Goal: Information Seeking & Learning: Learn about a topic

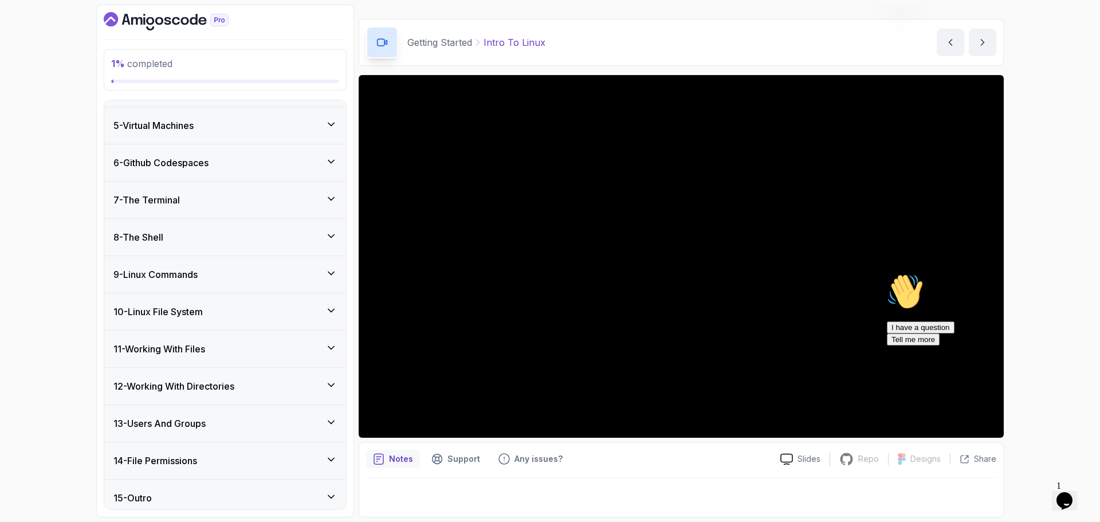
scroll to position [293, 0]
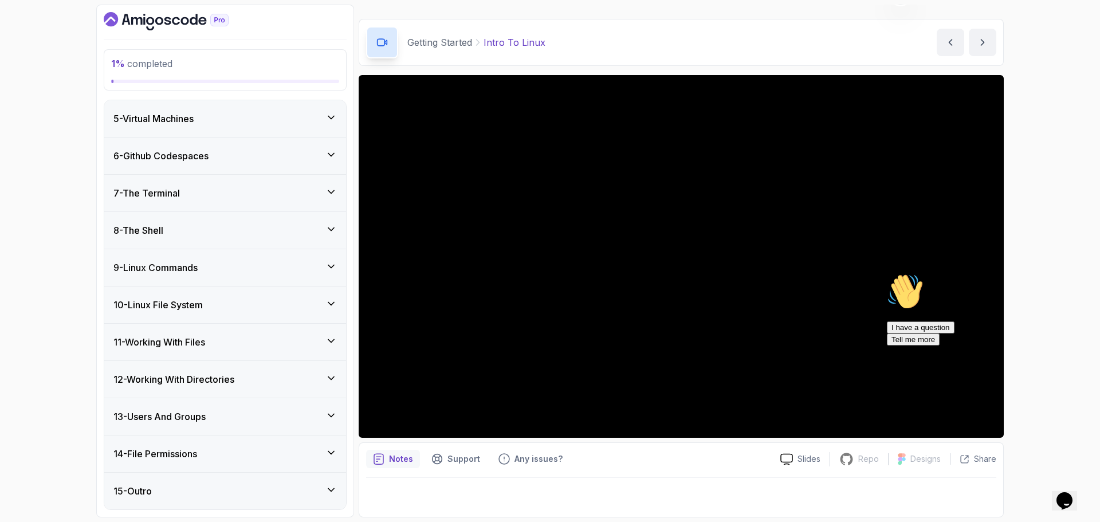
click at [217, 450] on div "14 - File Permissions" at bounding box center [224, 454] width 223 height 14
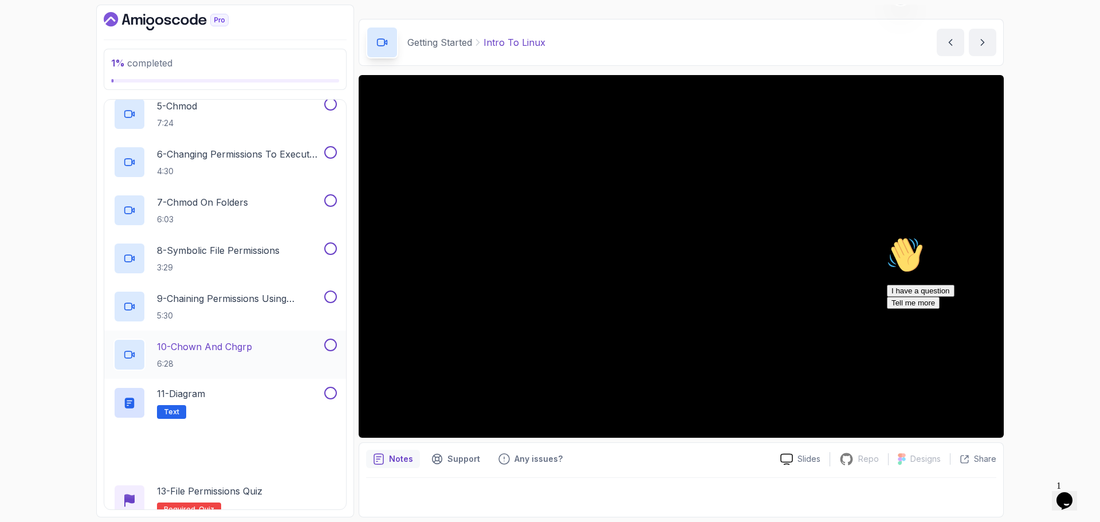
scroll to position [774, 0]
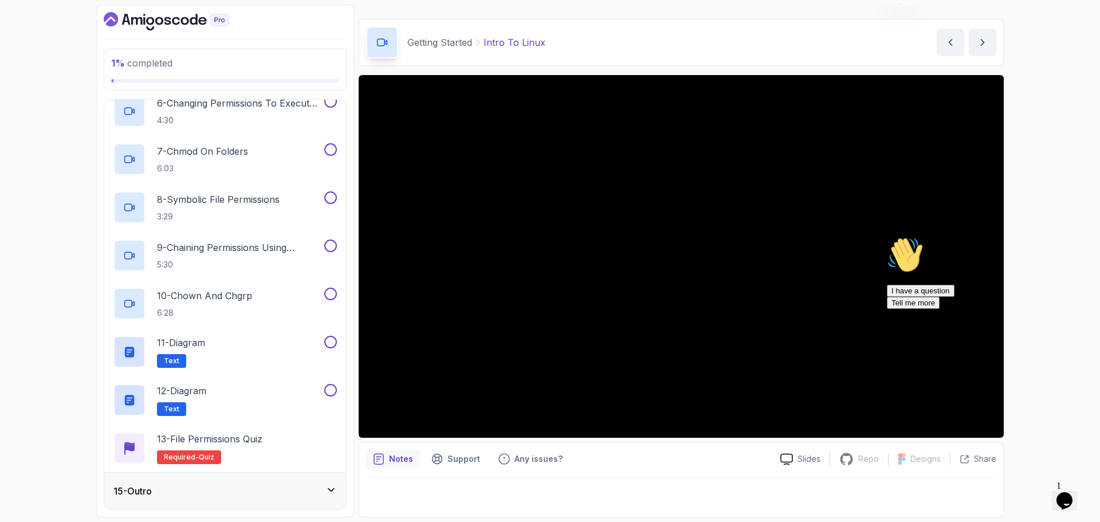
click at [48, 377] on div "1 % completed 1 - Intro 2 - Getting Started 3 - Mac Installation 4 - Windows In…" at bounding box center [550, 261] width 1100 height 522
click at [192, 498] on div "15 - Outro" at bounding box center [224, 491] width 223 height 14
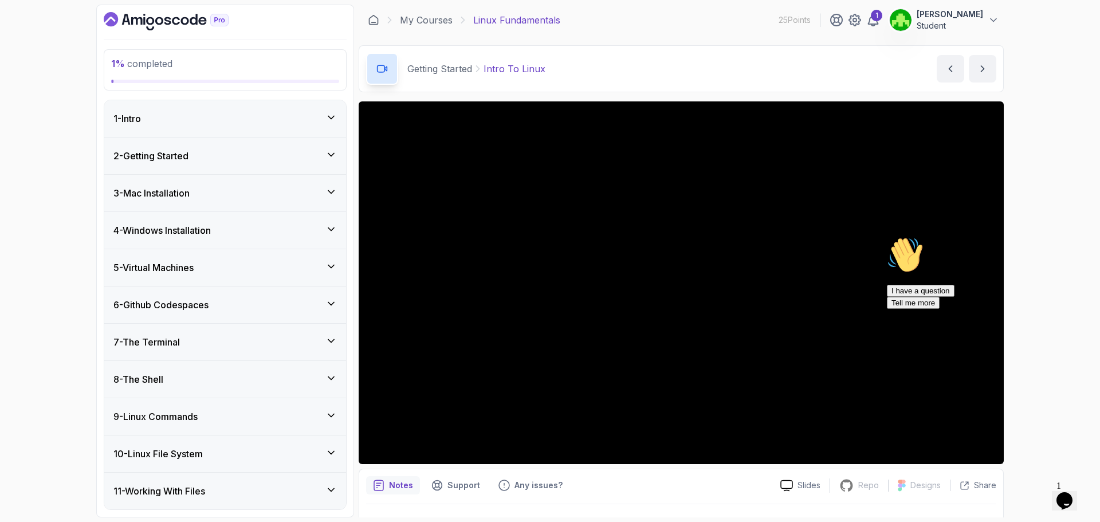
scroll to position [0, 0]
click at [887, 237] on icon "Chat attention grabber" at bounding box center [887, 237] width 0 height 0
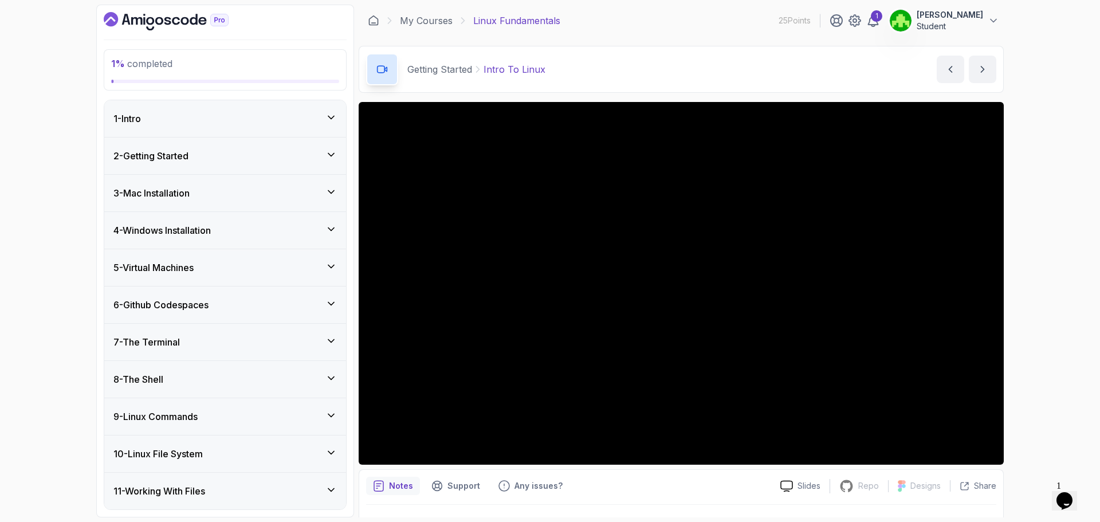
scroll to position [27, 0]
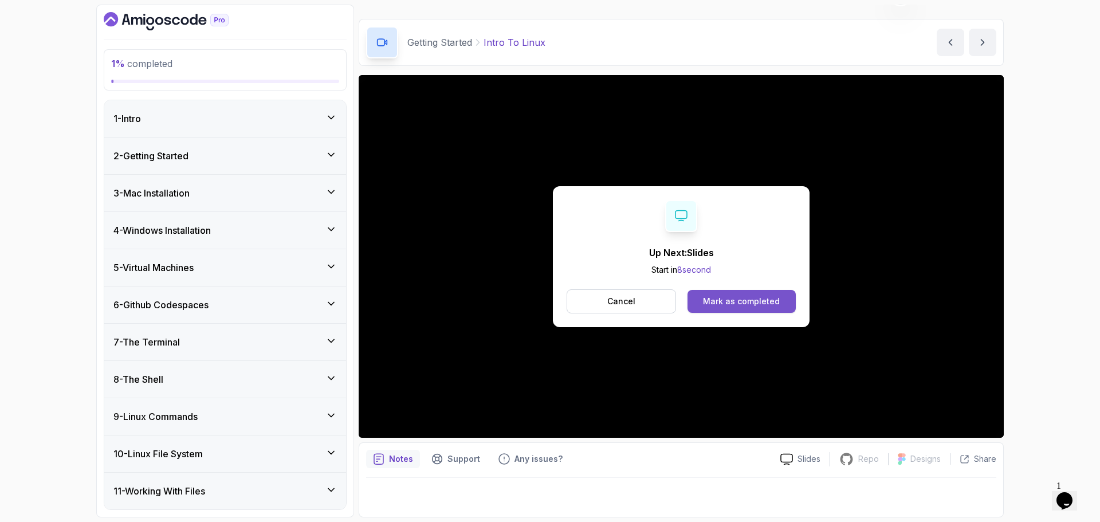
click at [767, 303] on div "Mark as completed" at bounding box center [741, 301] width 77 height 11
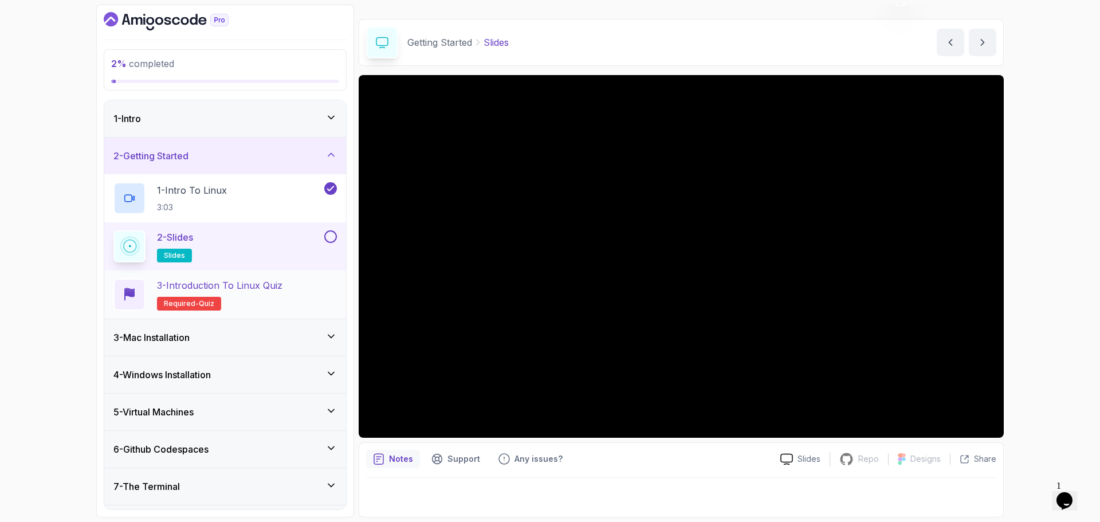
click at [229, 298] on h2 "3 - Introduction to Linux Quiz Required- quiz" at bounding box center [219, 294] width 125 height 32
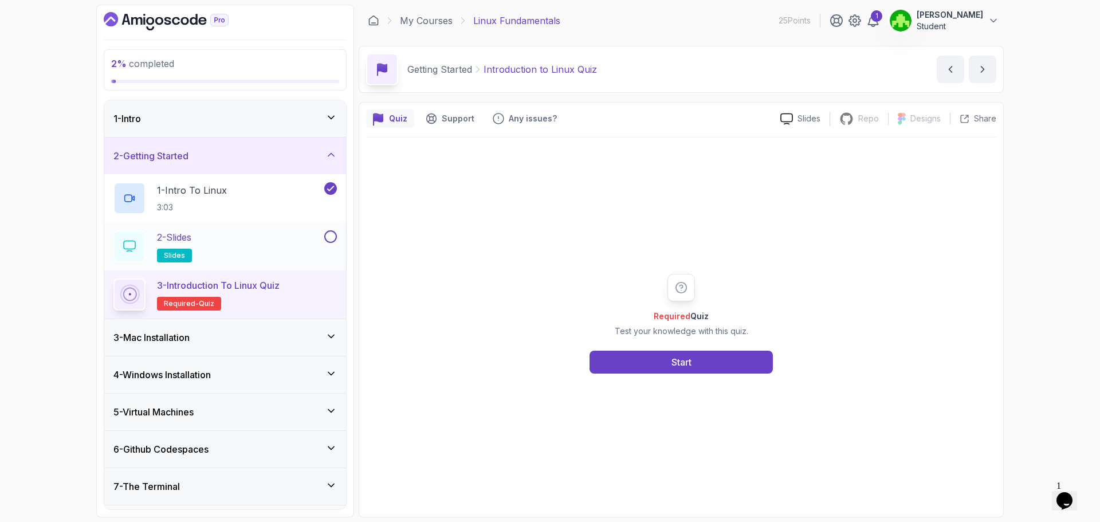
click at [342, 238] on div "2 - Slides slides" at bounding box center [225, 246] width 242 height 48
click at [333, 237] on button at bounding box center [330, 236] width 13 height 13
click at [654, 364] on button "Start" at bounding box center [681, 362] width 183 height 23
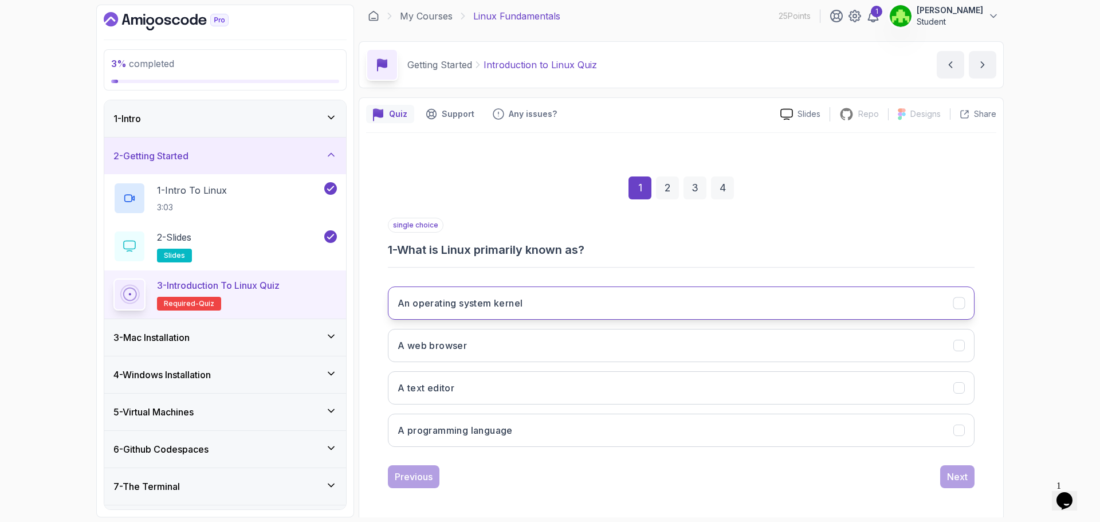
scroll to position [8, 0]
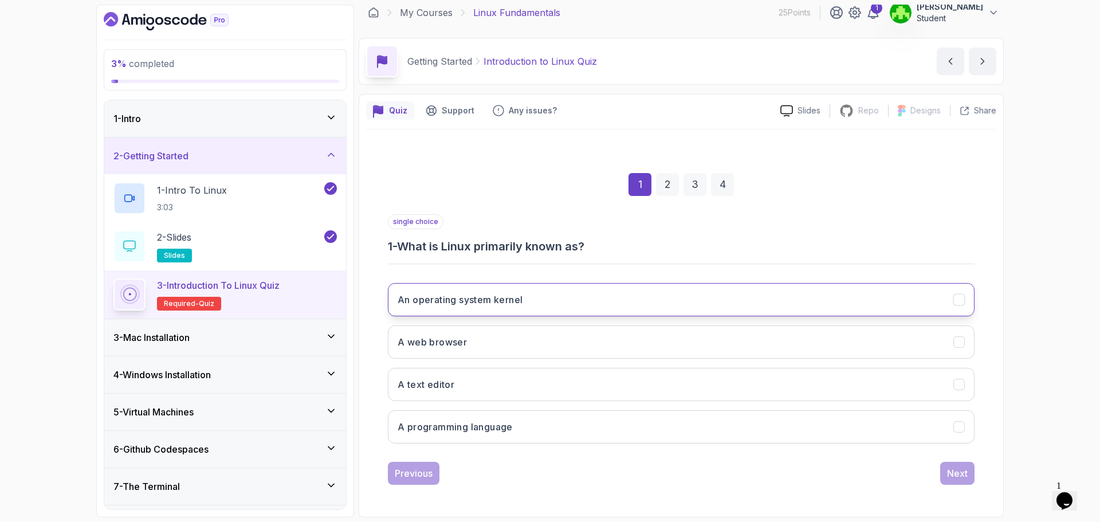
click at [554, 303] on button "An operating system kernel" at bounding box center [681, 299] width 587 height 33
click at [952, 484] on button "Next" at bounding box center [957, 473] width 34 height 23
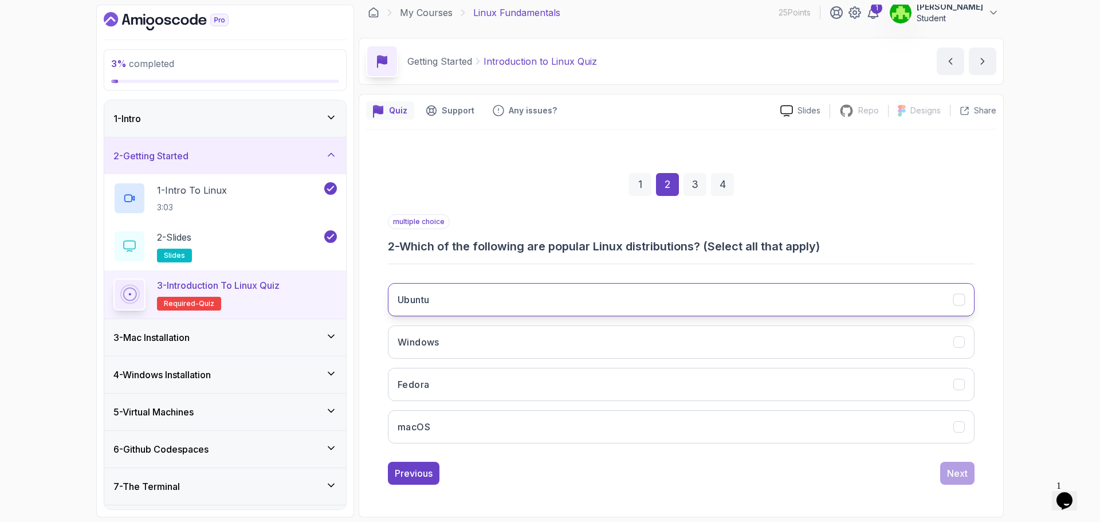
click at [615, 296] on button "Ubuntu" at bounding box center [681, 299] width 587 height 33
click at [589, 398] on button "Fedora" at bounding box center [681, 384] width 587 height 33
click at [973, 478] on button "Next" at bounding box center [957, 473] width 34 height 23
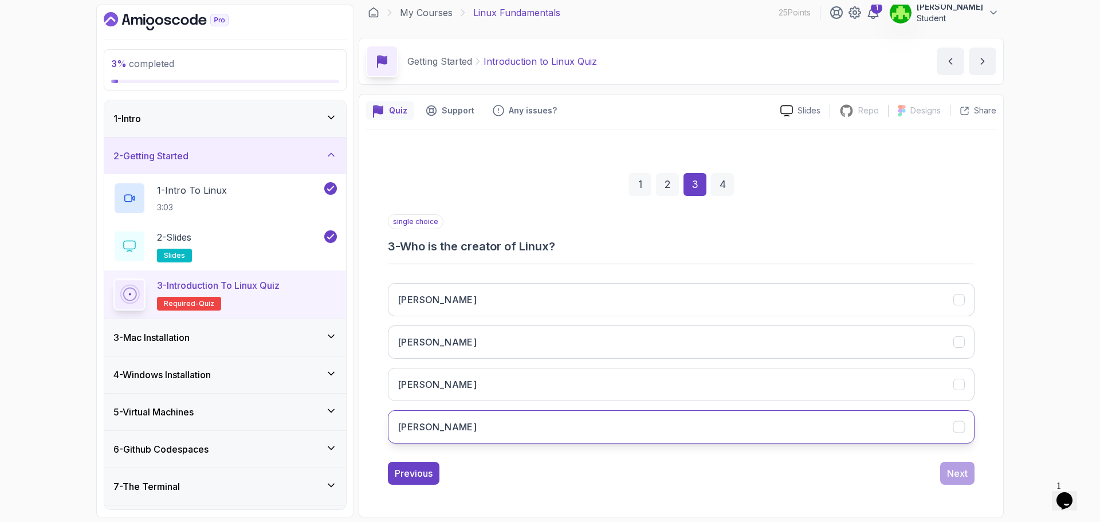
click at [512, 425] on button "[PERSON_NAME]" at bounding box center [681, 426] width 587 height 33
click at [959, 485] on div "1 2 3 4 single choice 3 - Who is the creator of Linux? [PERSON_NAME] [PERSON_NA…" at bounding box center [681, 320] width 630 height 348
click at [987, 480] on div "1 2 3 4 single choice 3 - Who is the creator of Linux? [PERSON_NAME] [PERSON_NA…" at bounding box center [681, 320] width 630 height 348
click at [972, 475] on button "Next" at bounding box center [957, 473] width 34 height 23
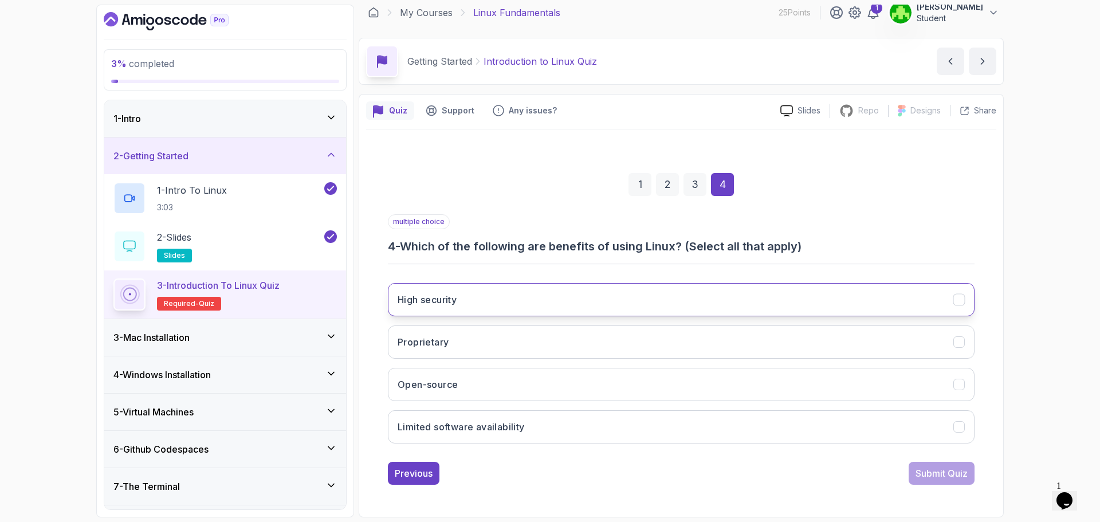
click at [645, 293] on button "High security" at bounding box center [681, 299] width 587 height 33
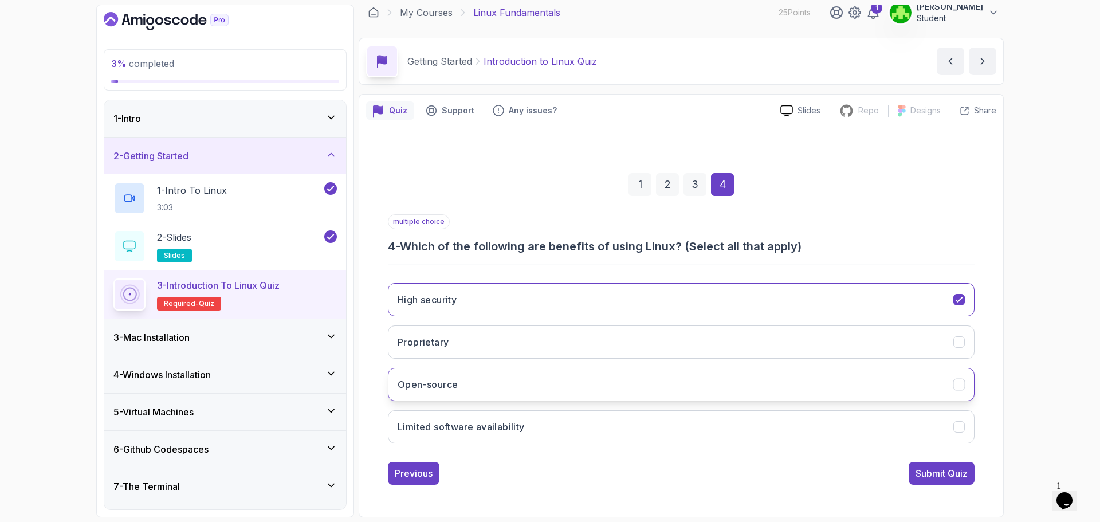
click at [623, 392] on button "Open-source" at bounding box center [681, 384] width 587 height 33
click at [864, 359] on div "High security Proprietary Open-source Limited software availability" at bounding box center [681, 363] width 587 height 179
click at [913, 474] on button "Submit Quiz" at bounding box center [942, 473] width 66 height 23
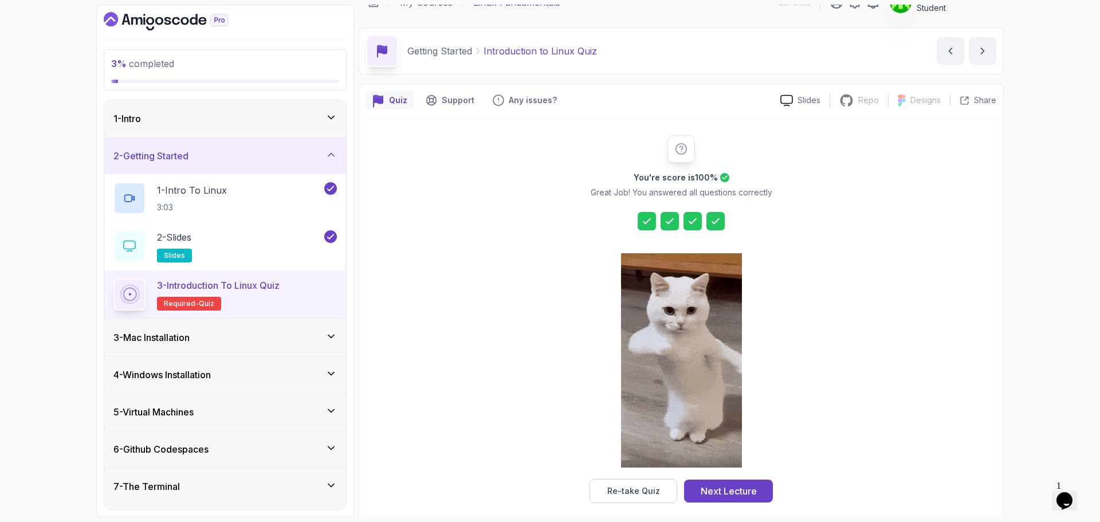
scroll to position [28, 0]
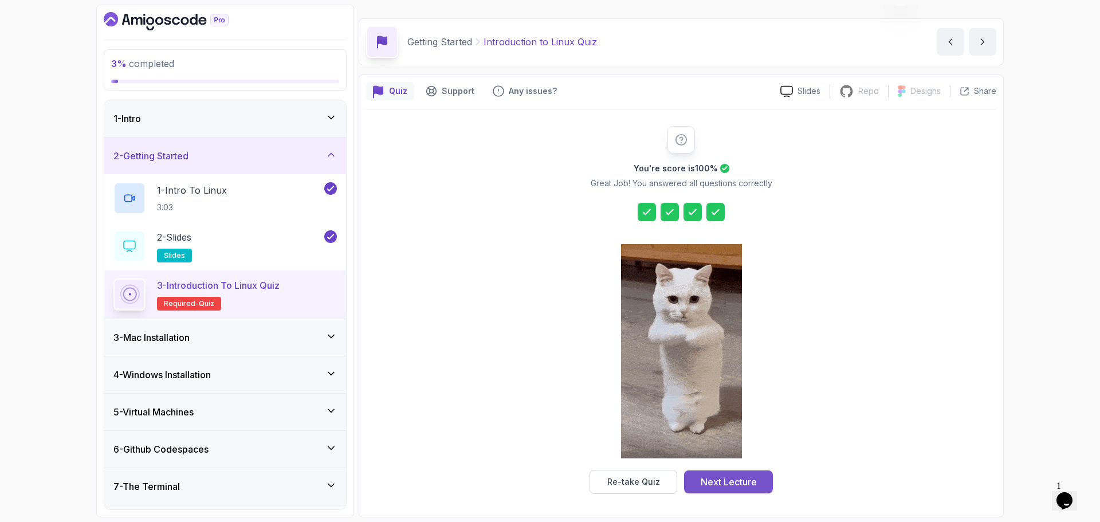
click at [709, 486] on div "Next Lecture" at bounding box center [729, 482] width 56 height 14
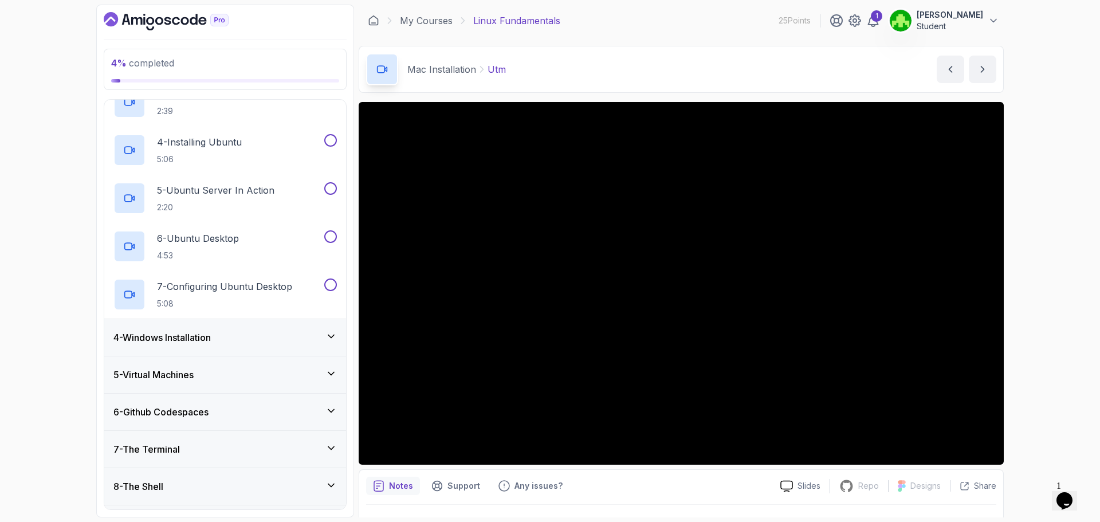
click at [254, 340] on div "4 - Windows Installation" at bounding box center [224, 338] width 223 height 14
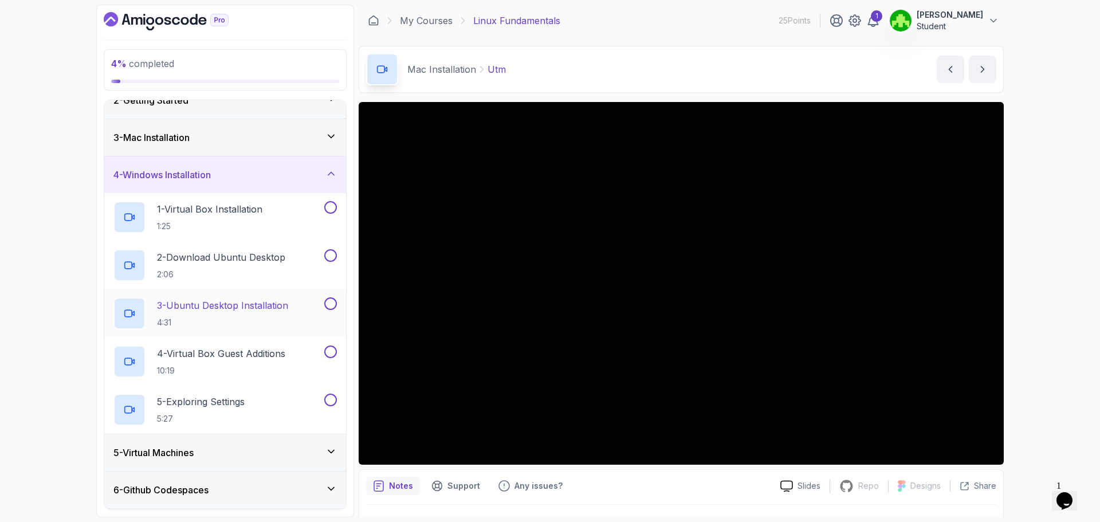
scroll to position [46, 0]
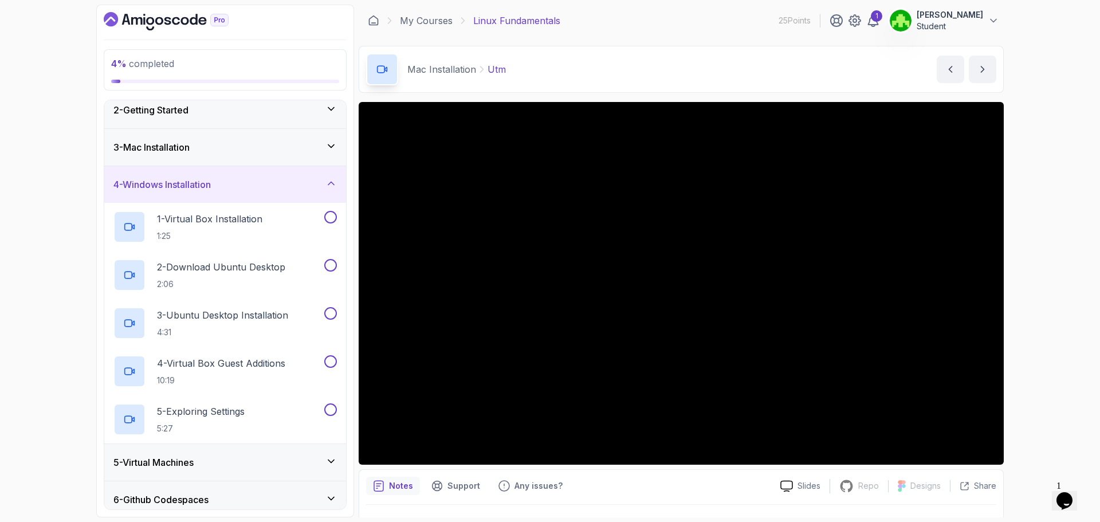
click at [323, 143] on div "3 - Mac Installation" at bounding box center [224, 147] width 223 height 14
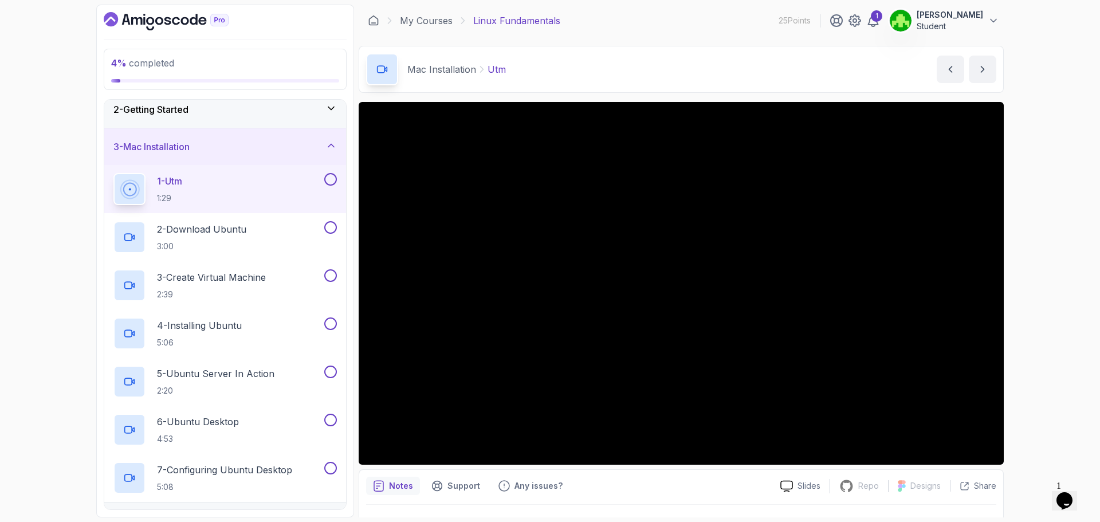
click at [332, 186] on div at bounding box center [329, 179] width 15 height 13
click at [288, 223] on div "2 - Download Ubuntu 3:00" at bounding box center [217, 237] width 209 height 32
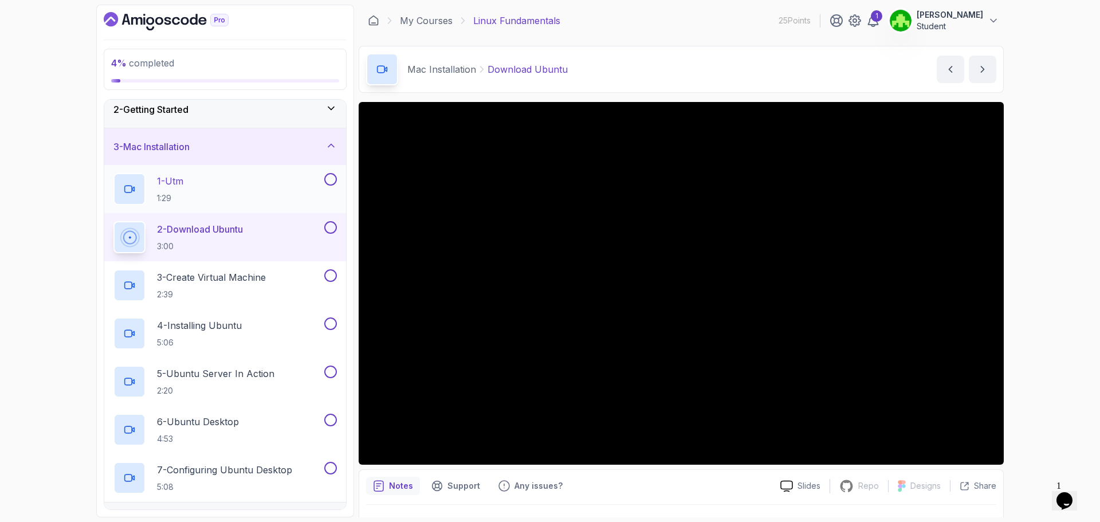
click at [332, 176] on button at bounding box center [330, 179] width 13 height 13
click at [337, 226] on div "2 - Download Ubuntu 3:00" at bounding box center [225, 237] width 242 height 48
click at [334, 277] on button at bounding box center [330, 275] width 13 height 13
click at [336, 236] on button "2 - Download Ubuntu 3:00" at bounding box center [224, 237] width 223 height 32
click at [333, 228] on button at bounding box center [330, 227] width 13 height 13
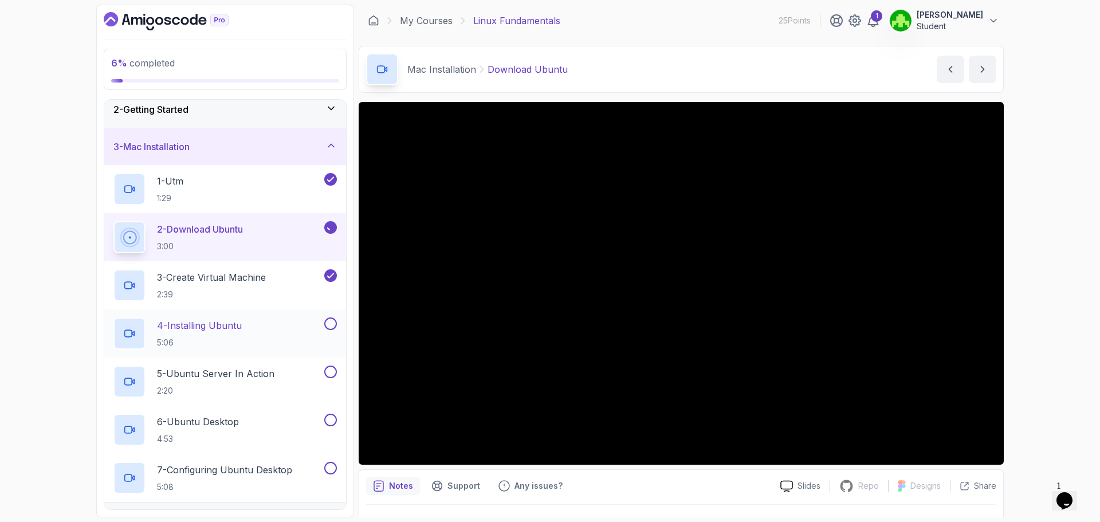
click at [329, 324] on button at bounding box center [330, 323] width 13 height 13
click at [329, 373] on button at bounding box center [330, 372] width 13 height 13
click at [332, 426] on button at bounding box center [330, 420] width 13 height 13
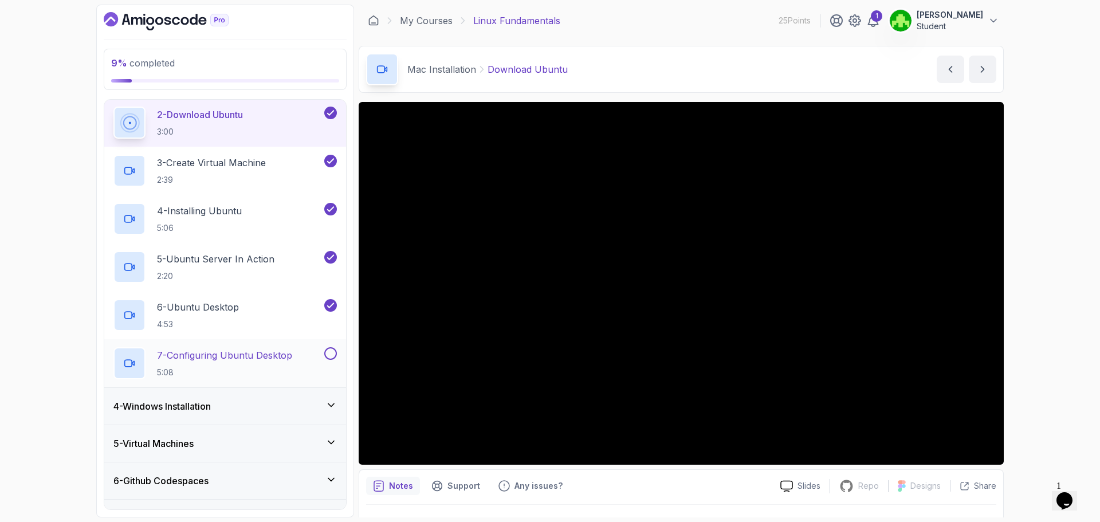
click at [331, 352] on button at bounding box center [330, 353] width 13 height 13
click at [304, 399] on div "4 - Windows Installation" at bounding box center [224, 406] width 223 height 14
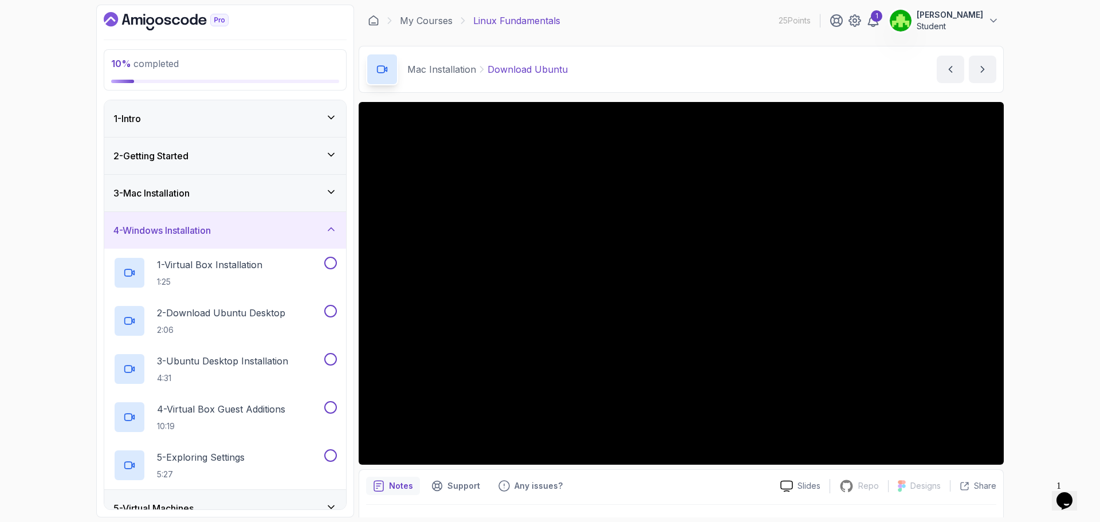
click at [308, 203] on div "3 - Mac Installation" at bounding box center [225, 193] width 242 height 37
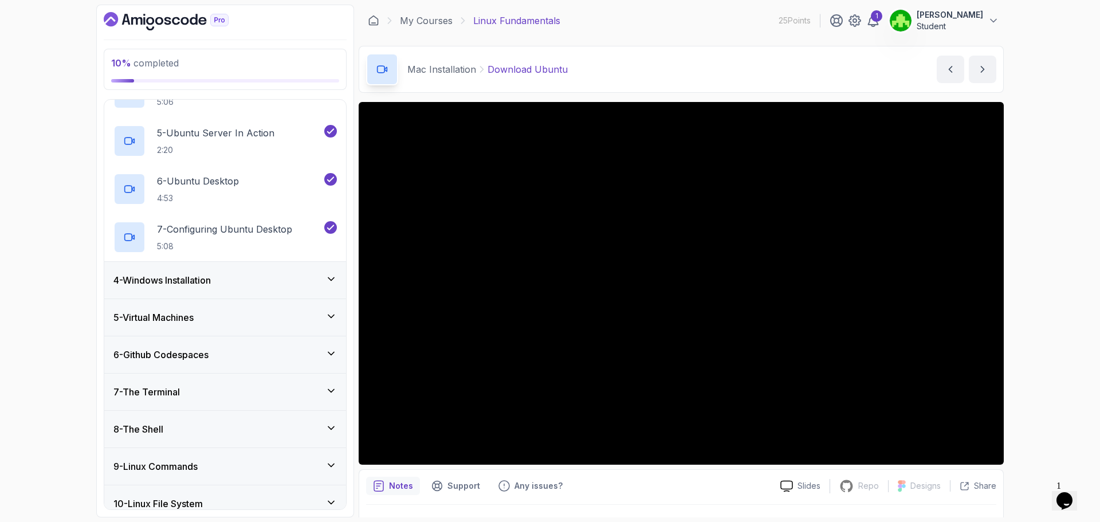
click at [317, 279] on div "4 - Windows Installation" at bounding box center [224, 280] width 223 height 14
